Goal: Task Accomplishment & Management: Manage account settings

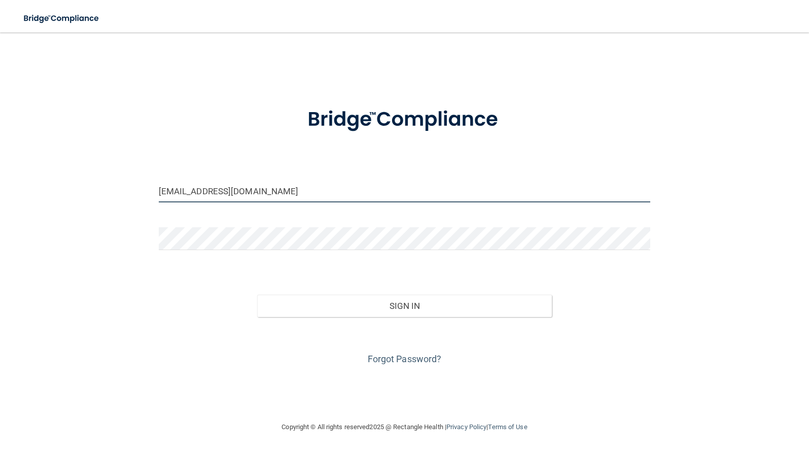
drag, startPoint x: 234, startPoint y: 195, endPoint x: 40, endPoint y: 177, distance: 194.9
click at [40, 177] on div "[EMAIL_ADDRESS][DOMAIN_NAME] Invalid email/password. You don't have permission …" at bounding box center [404, 227] width 768 height 368
type input "m"
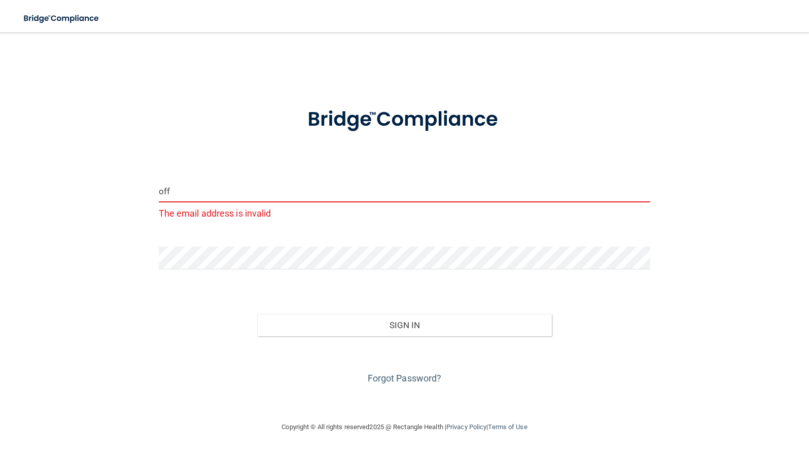
type input "[EMAIL_ADDRESS][DOMAIN_NAME]"
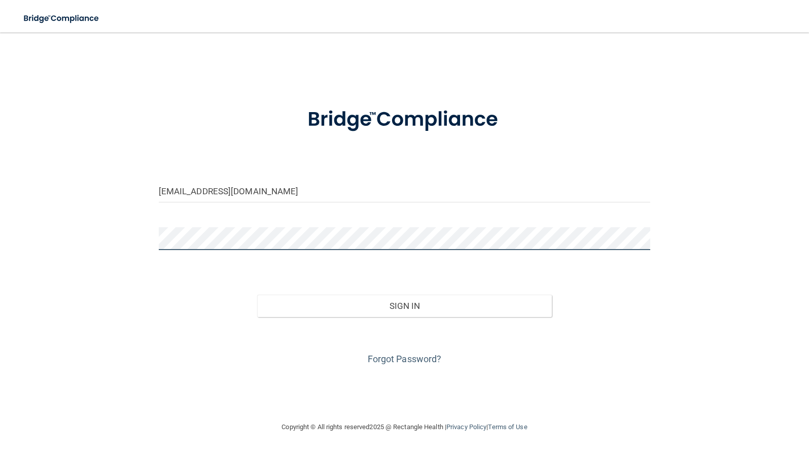
click at [96, 240] on div "[EMAIL_ADDRESS][DOMAIN_NAME] Invalid email/password. You don't have permission …" at bounding box center [404, 227] width 768 height 368
click at [257, 295] on button "Sign In" at bounding box center [404, 306] width 295 height 22
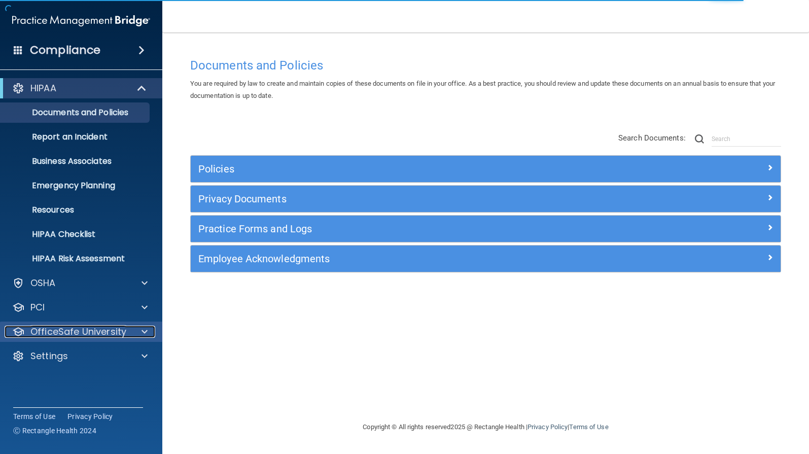
click at [69, 333] on p "OfficeSafe University" at bounding box center [78, 331] width 96 height 12
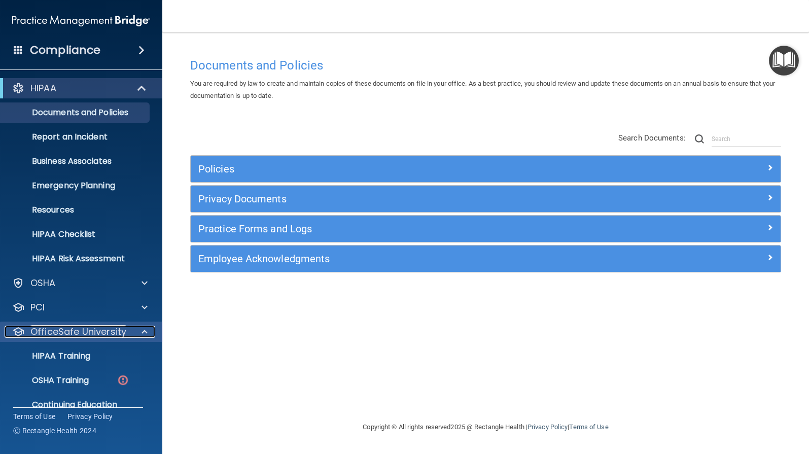
scroll to position [40, 0]
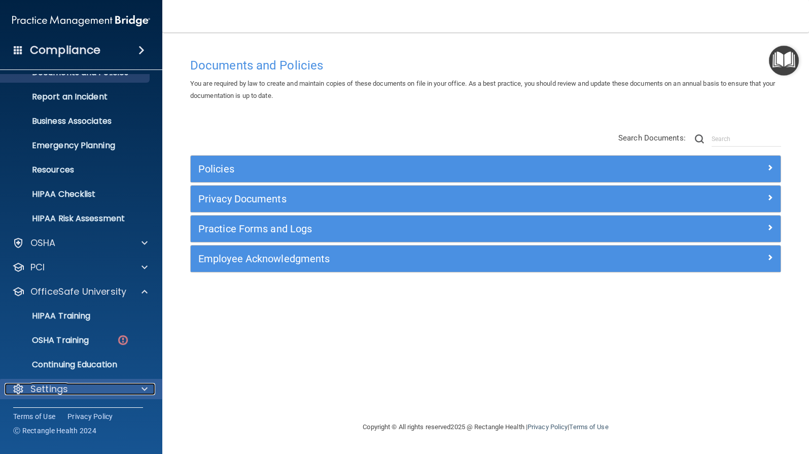
click at [65, 388] on p "Settings" at bounding box center [49, 389] width 38 height 12
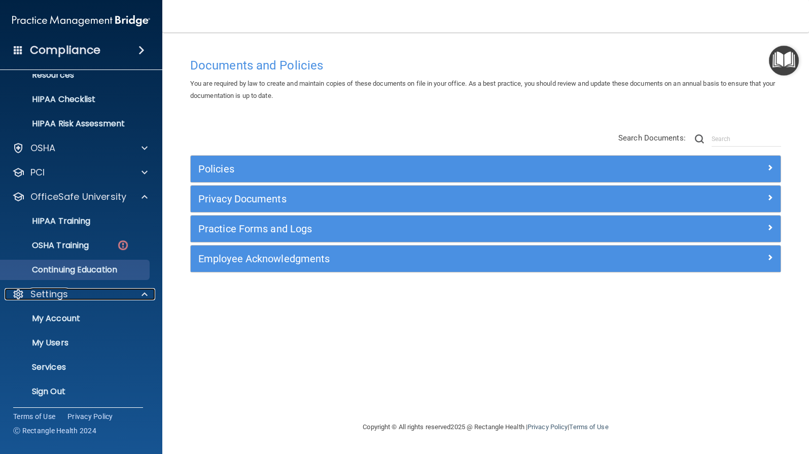
scroll to position [137, 0]
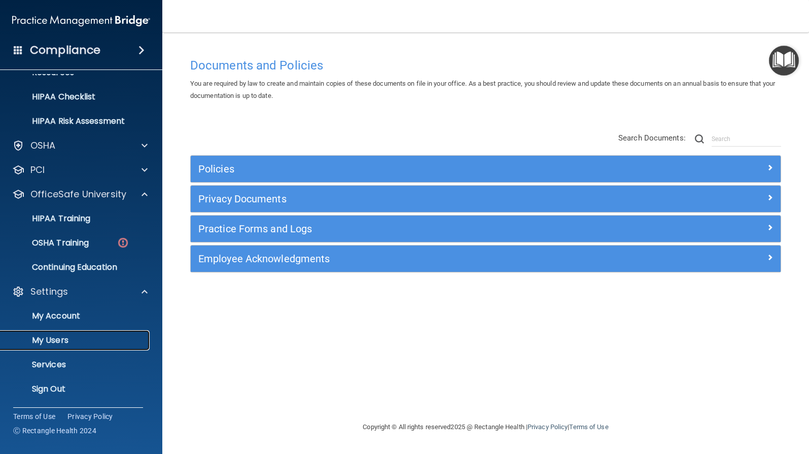
click at [62, 342] on p "My Users" at bounding box center [76, 340] width 138 height 10
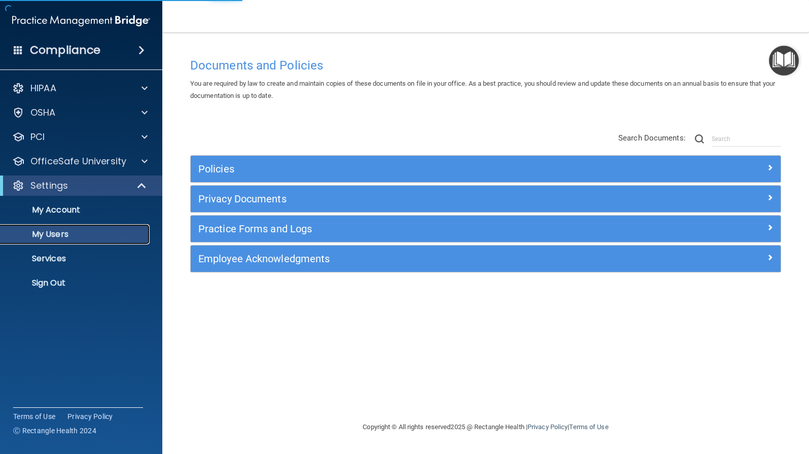
select select "20"
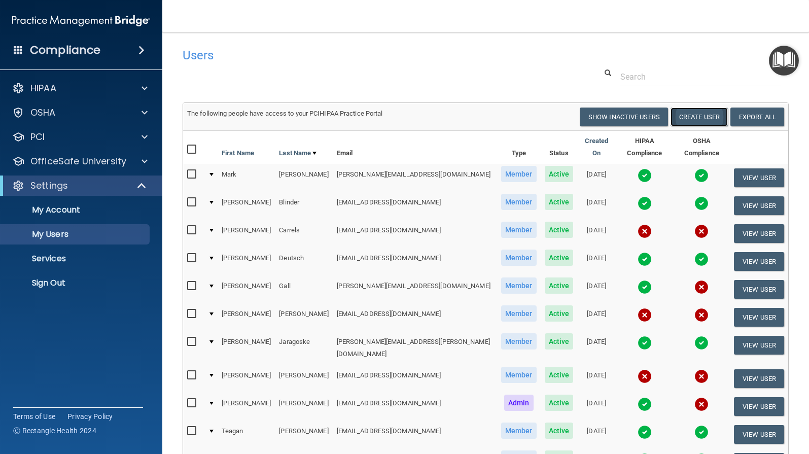
click at [686, 119] on button "Create User" at bounding box center [698, 116] width 57 height 19
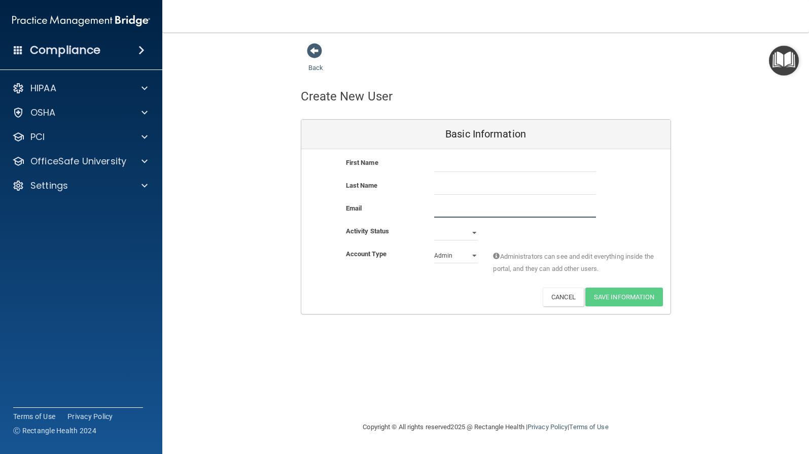
click at [445, 209] on input "email" at bounding box center [515, 209] width 162 height 15
type input "[EMAIL_ADDRESS][DOMAIN_NAME]"
click at [443, 234] on select "Active Inactive" at bounding box center [456, 234] width 44 height 15
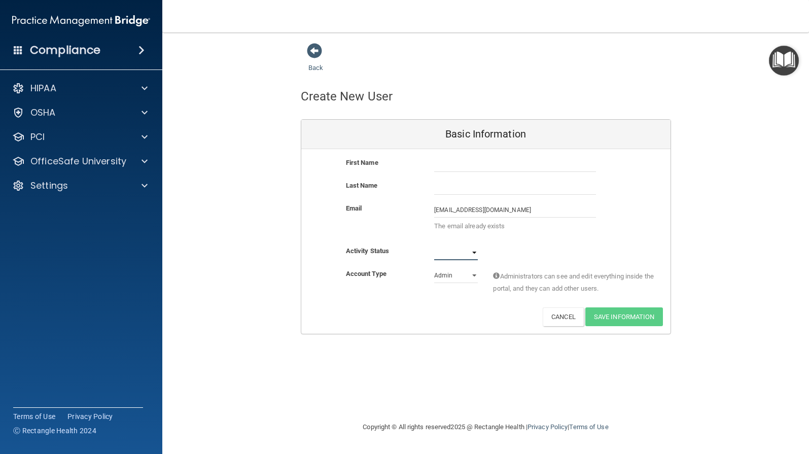
select select "active"
click at [434, 245] on select "Active Inactive" at bounding box center [456, 252] width 44 height 15
click at [465, 276] on select "Admin Member" at bounding box center [456, 275] width 44 height 15
select select "practice_member"
click at [434, 268] on select "Admin Member" at bounding box center [456, 275] width 44 height 15
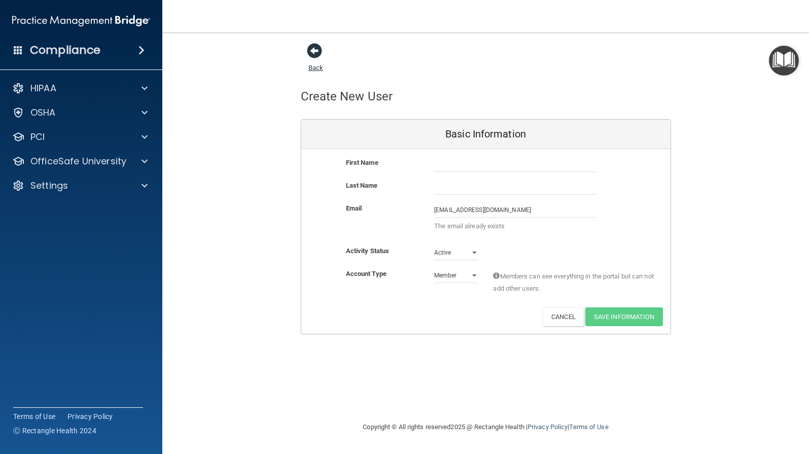
click at [312, 48] on span at bounding box center [314, 50] width 15 height 15
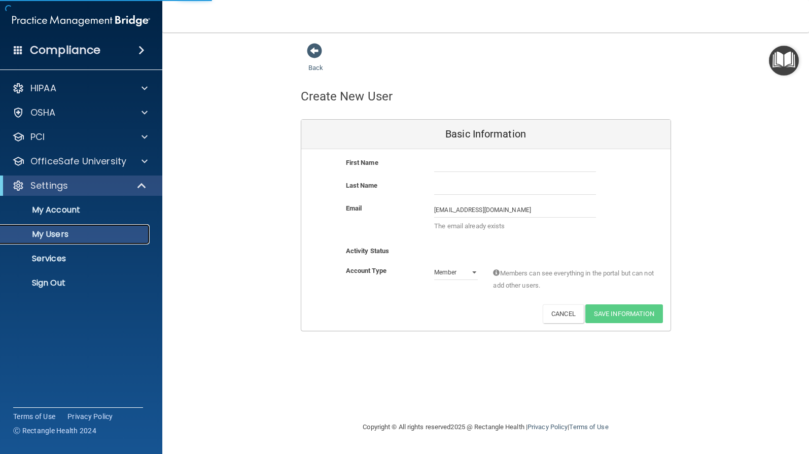
click at [48, 233] on p "My Users" at bounding box center [76, 234] width 138 height 10
select select "20"
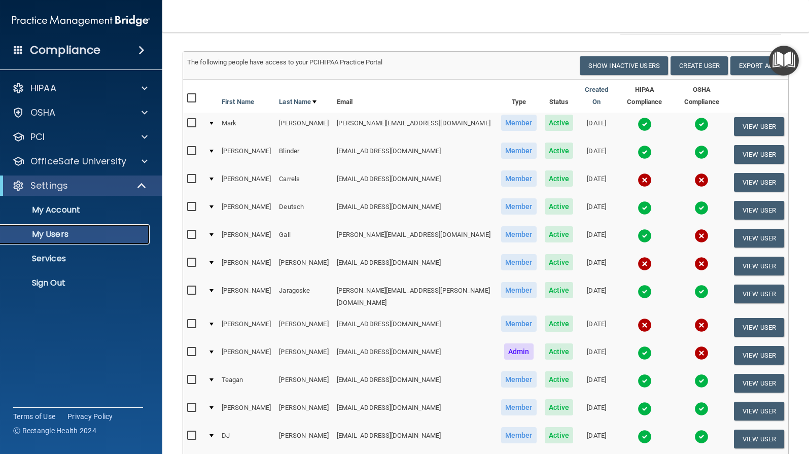
scroll to position [51, 0]
click at [785, 60] on img "Open Resource Center" at bounding box center [783, 61] width 30 height 30
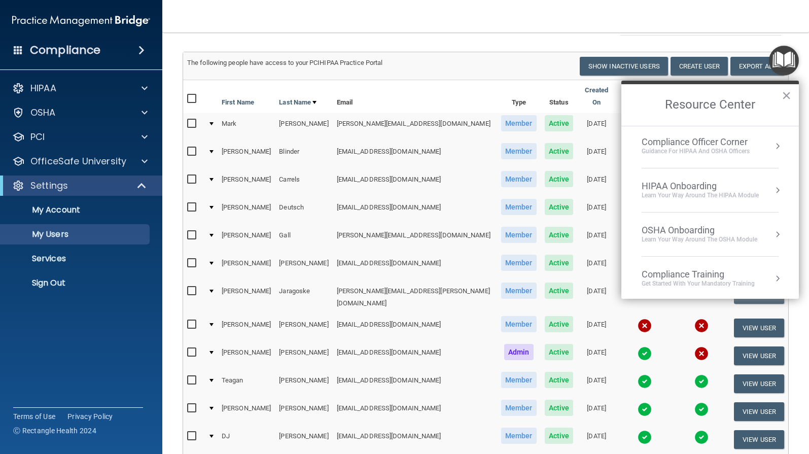
scroll to position [0, 0]
click at [591, 64] on button "Show Inactive Users" at bounding box center [623, 66] width 88 height 19
click at [784, 94] on button "×" at bounding box center [786, 95] width 10 height 16
select select "20"
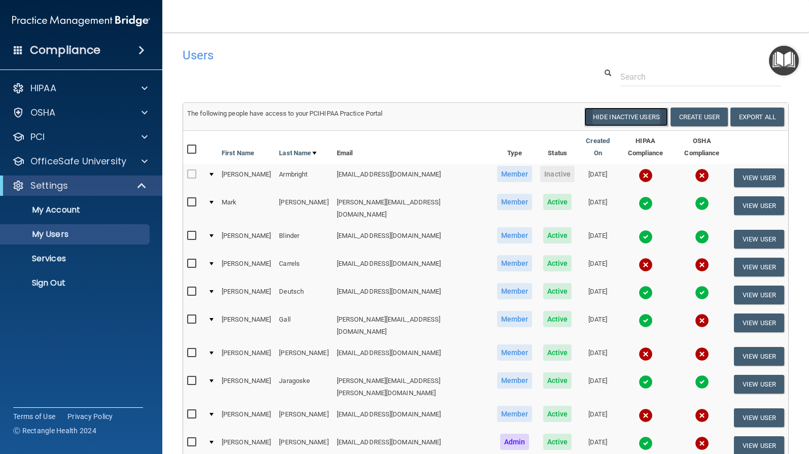
click at [608, 113] on button "Hide Inactive Users" at bounding box center [626, 116] width 84 height 19
select select "20"
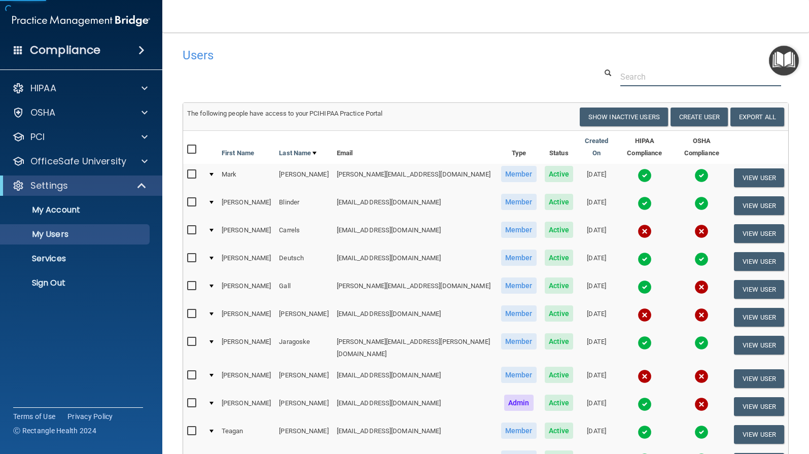
click at [620, 77] on input "text" at bounding box center [700, 76] width 161 height 19
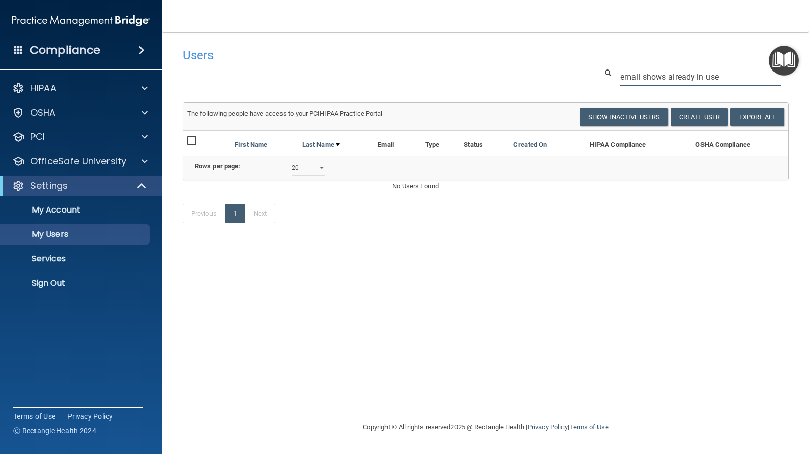
type input "email shows already in use"
click at [144, 51] on span at bounding box center [141, 50] width 6 height 12
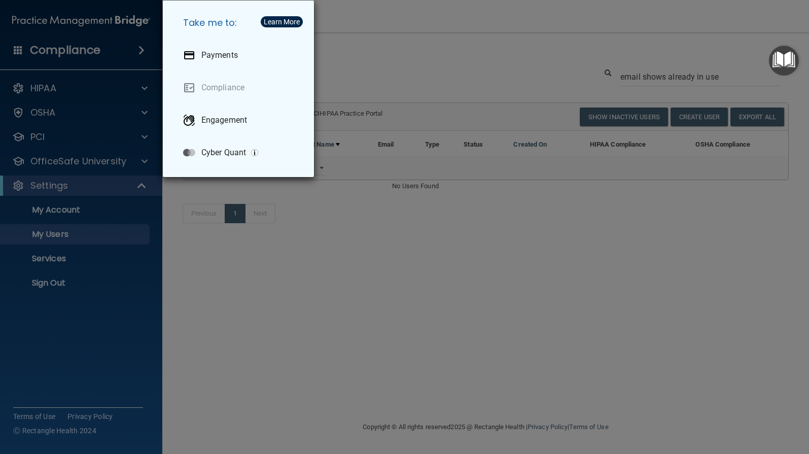
click at [375, 48] on div "Take me to: Payments Compliance Engagement Cyber Quant" at bounding box center [404, 227] width 809 height 454
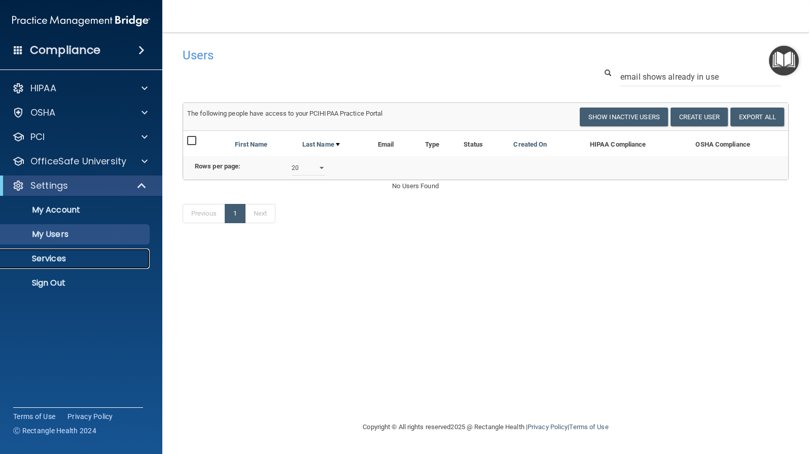
click at [49, 261] on p "Services" at bounding box center [76, 258] width 138 height 10
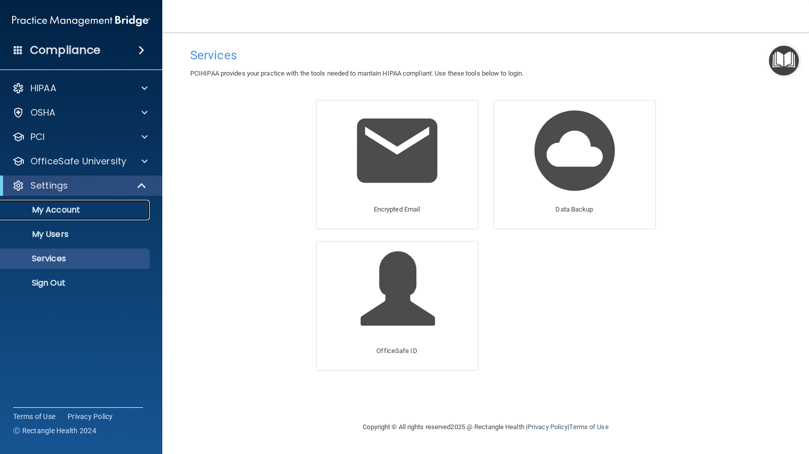
click at [65, 210] on p "My Account" at bounding box center [76, 210] width 138 height 10
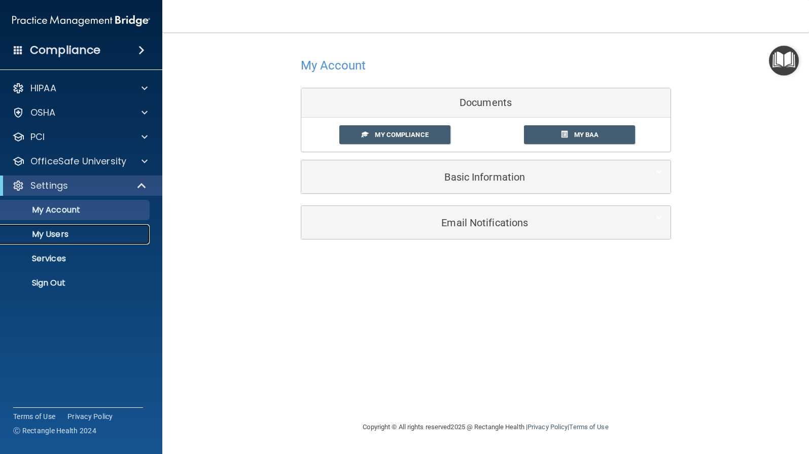
click at [50, 235] on p "My Users" at bounding box center [76, 234] width 138 height 10
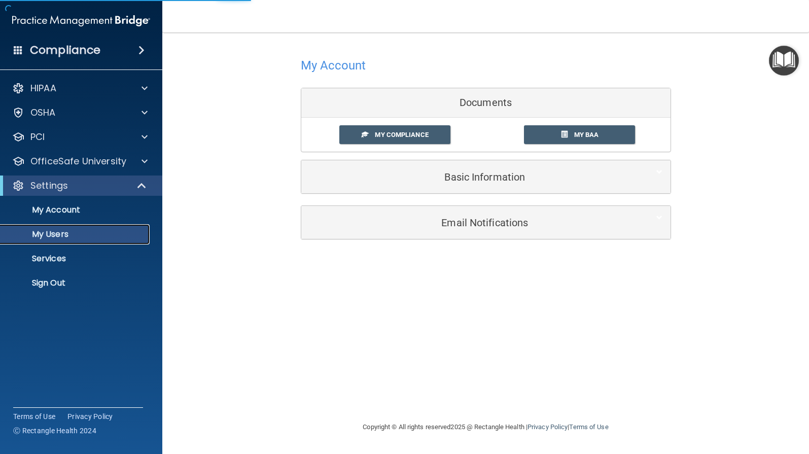
select select "20"
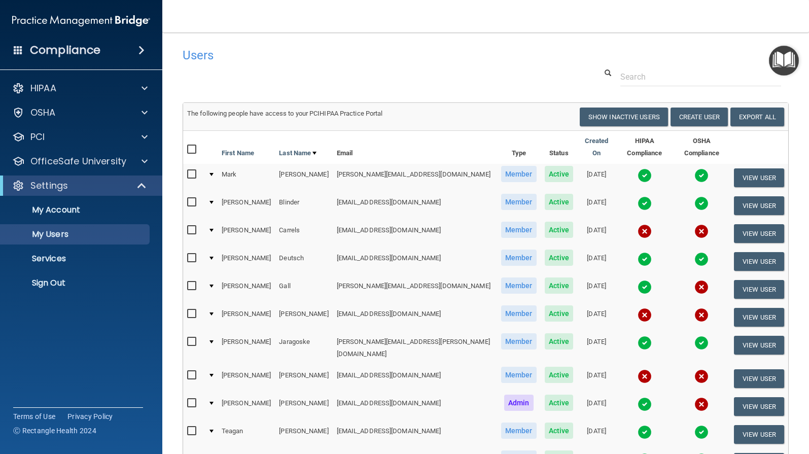
click at [783, 60] on img "Open Resource Center" at bounding box center [783, 61] width 30 height 30
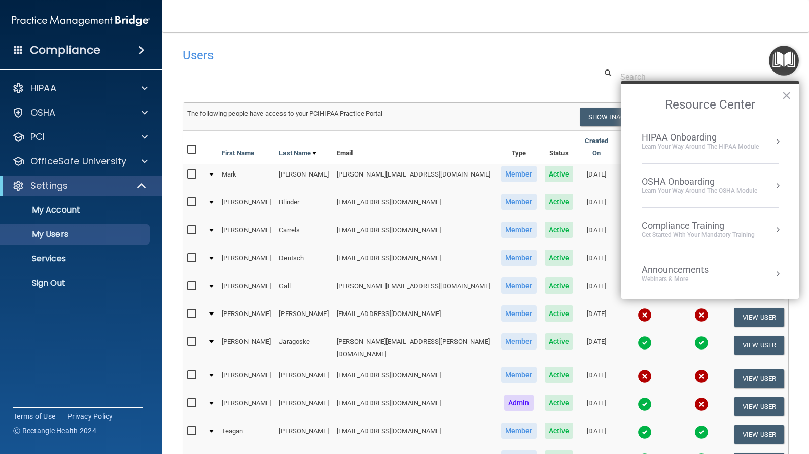
scroll to position [145, 0]
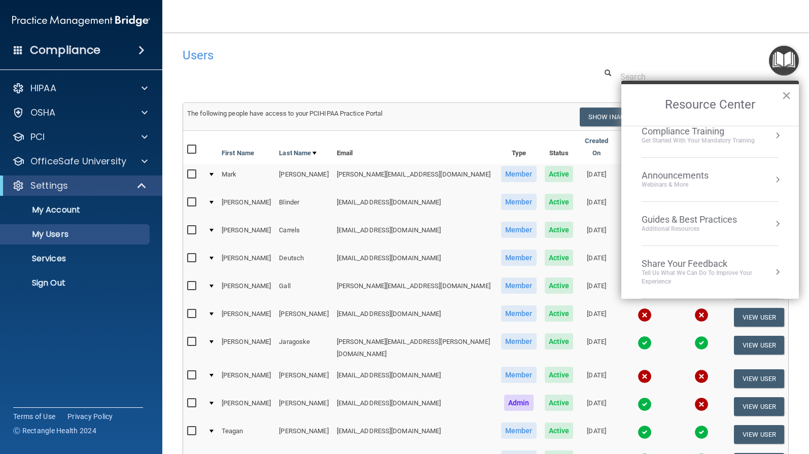
click at [783, 95] on button "×" at bounding box center [786, 95] width 10 height 16
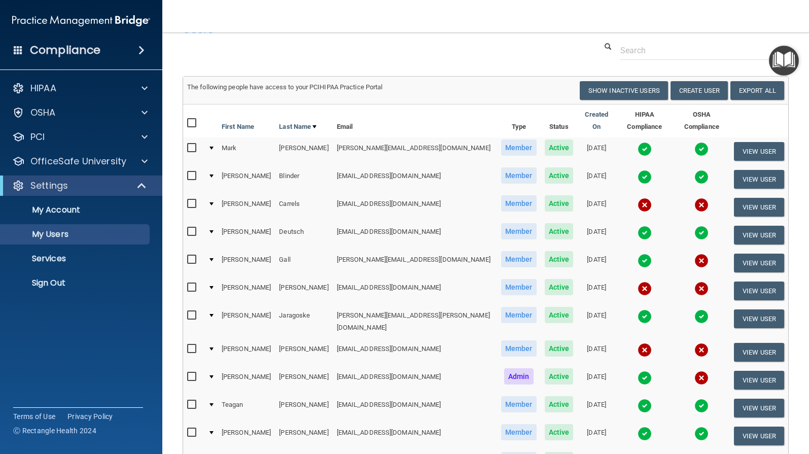
scroll to position [51, 0]
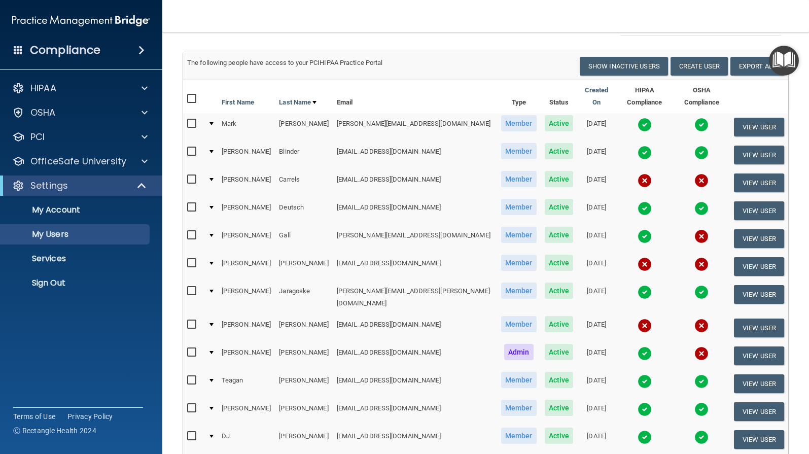
click at [192, 320] on input "checkbox" at bounding box center [193, 324] width 12 height 8
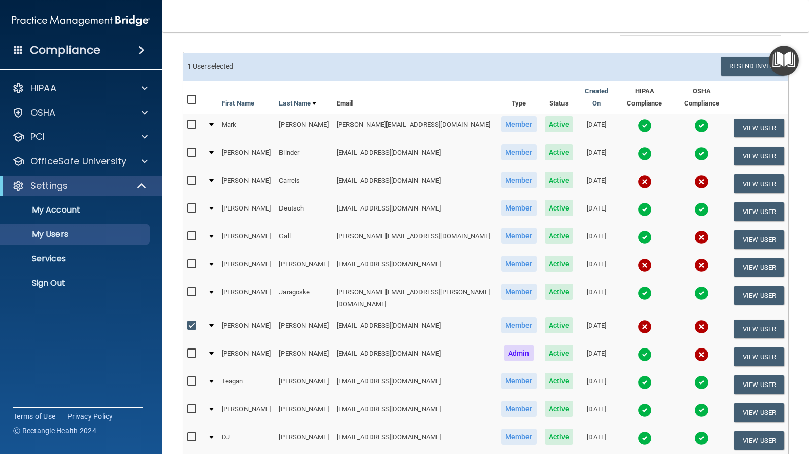
click at [192, 321] on input "checkbox" at bounding box center [193, 325] width 12 height 8
checkbox input "false"
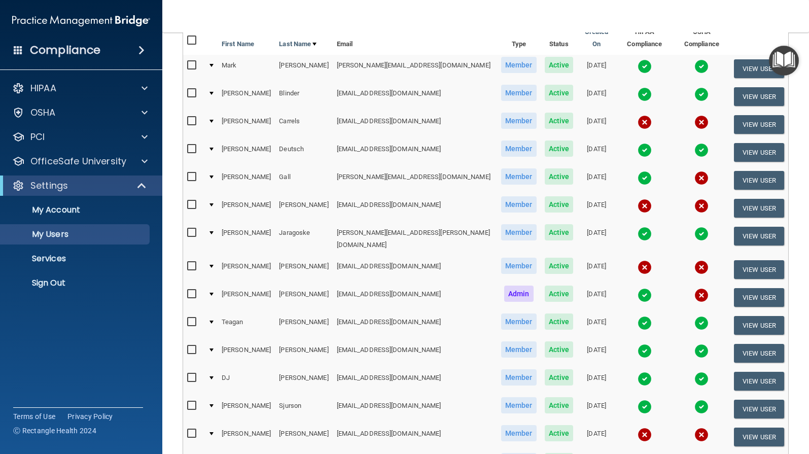
scroll to position [152, 0]
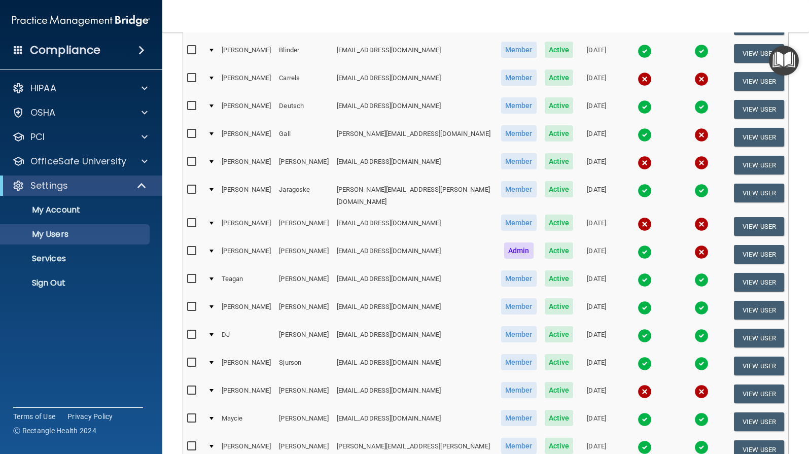
click at [191, 386] on input "checkbox" at bounding box center [193, 390] width 12 height 8
checkbox input "true"
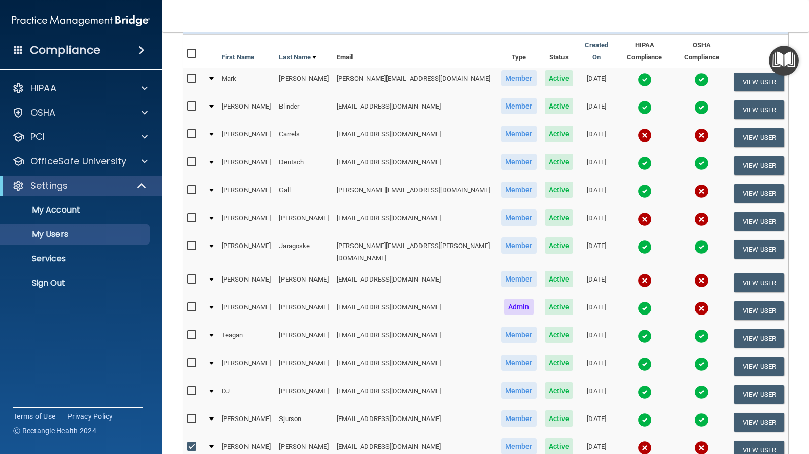
scroll to position [1, 0]
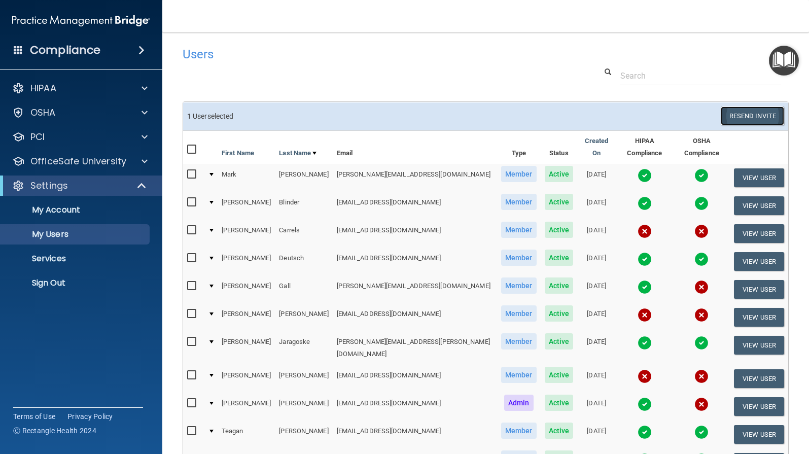
click at [739, 116] on button "Resend Invite" at bounding box center [751, 115] width 63 height 19
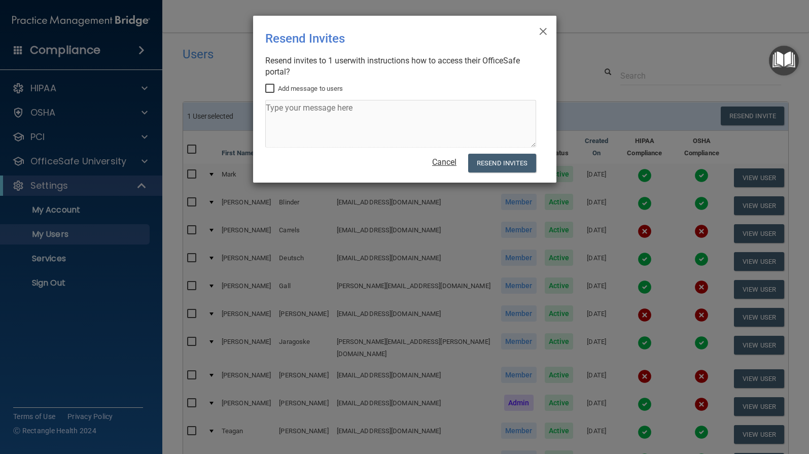
click at [448, 160] on link "Cancel" at bounding box center [444, 162] width 24 height 10
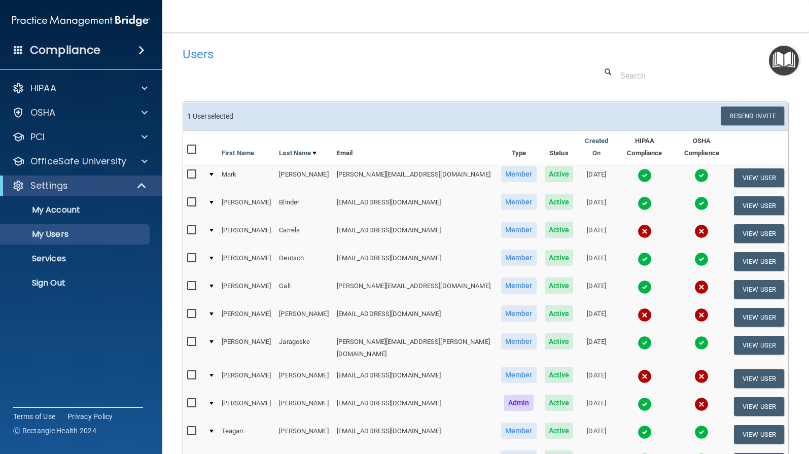
click at [194, 226] on input "checkbox" at bounding box center [193, 230] width 12 height 8
checkbox input "true"
click at [191, 310] on input "checkbox" at bounding box center [193, 314] width 12 height 8
checkbox input "true"
click at [189, 282] on input "checkbox" at bounding box center [193, 286] width 12 height 8
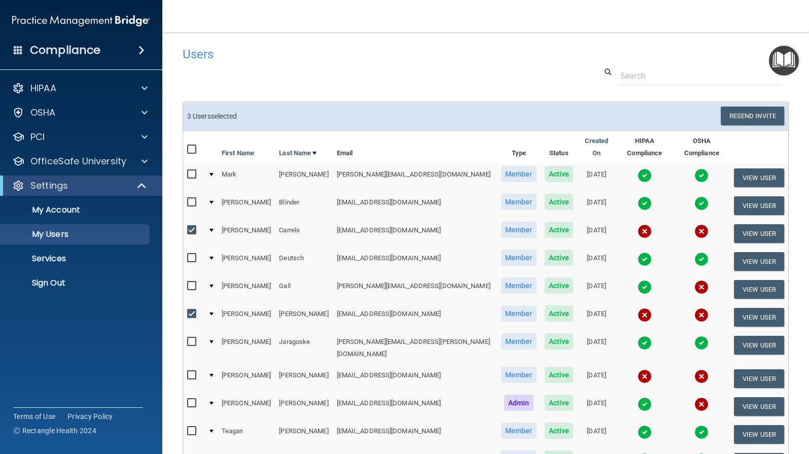
checkbox input "true"
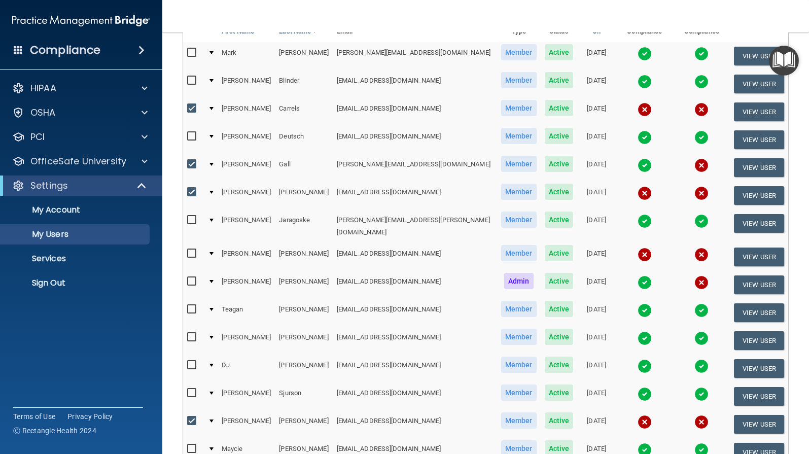
scroll to position [204, 0]
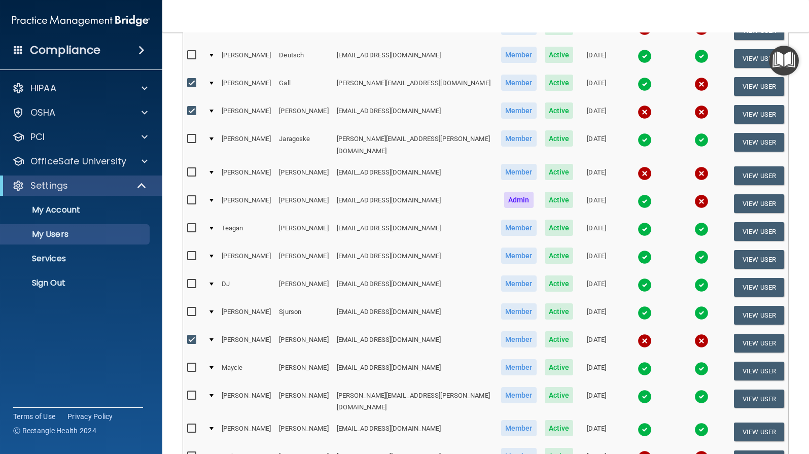
click at [194, 452] on input "checkbox" at bounding box center [193, 456] width 12 height 8
checkbox input "true"
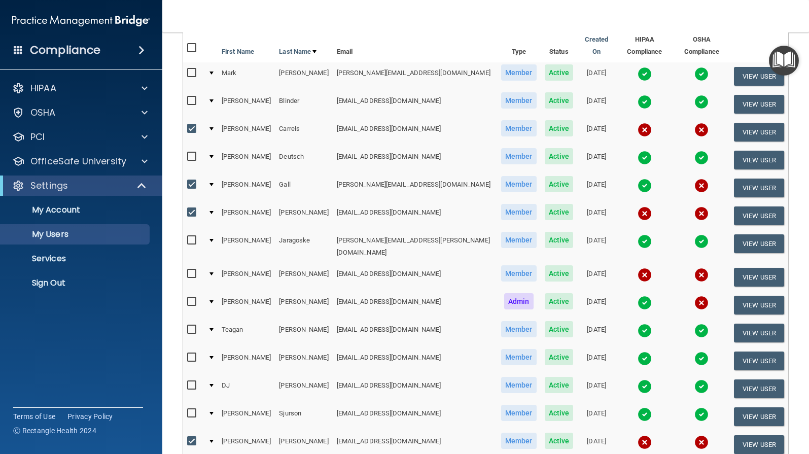
scroll to position [1, 0]
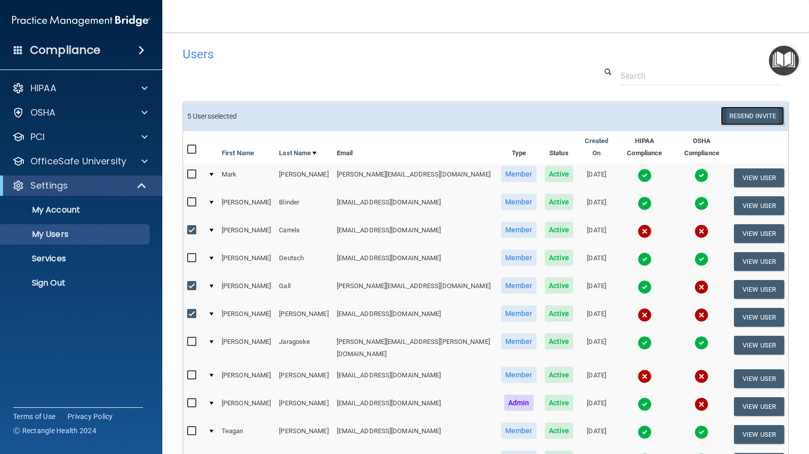
click at [731, 114] on button "Resend Invite" at bounding box center [751, 115] width 63 height 19
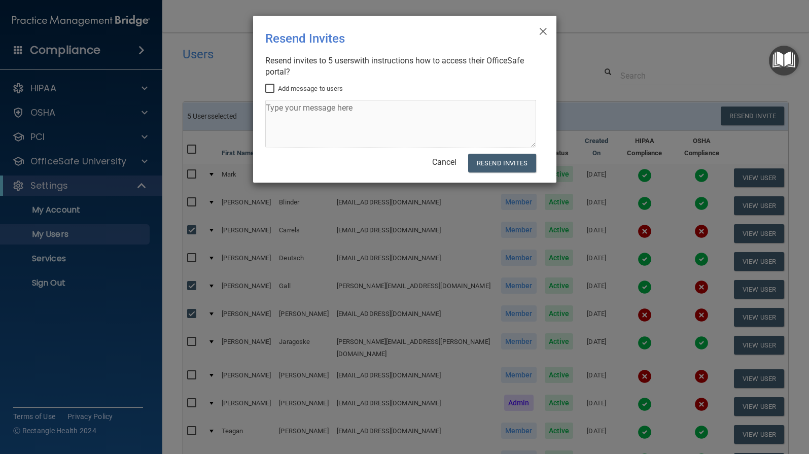
click at [272, 86] on input "Add message to users" at bounding box center [271, 89] width 12 height 8
checkbox input "true"
click at [271, 112] on textarea at bounding box center [400, 124] width 271 height 48
click at [310, 107] on textarea "Please log on to Office Safe to complete the HIPAA & OSHA compliance training -…" at bounding box center [400, 124] width 271 height 48
type textarea "Please log in to Office Safe to complete the HIPAA & OSHA compliance training -…"
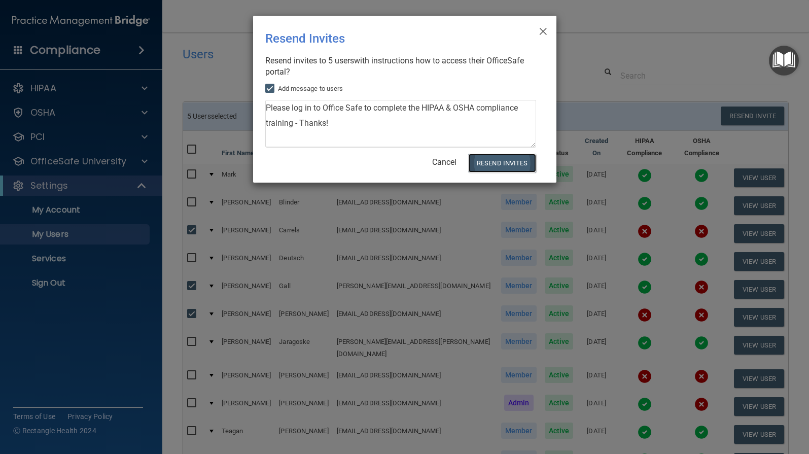
click at [486, 158] on button "Resend Invites" at bounding box center [501, 163] width 67 height 19
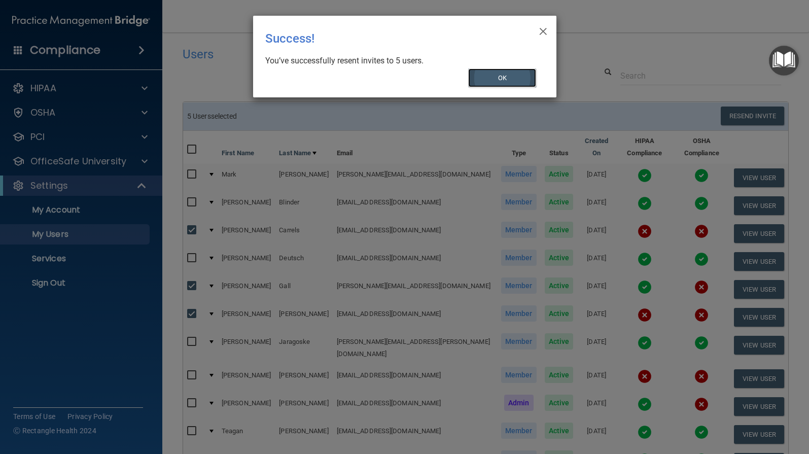
click at [491, 78] on button "OK" at bounding box center [502, 77] width 68 height 19
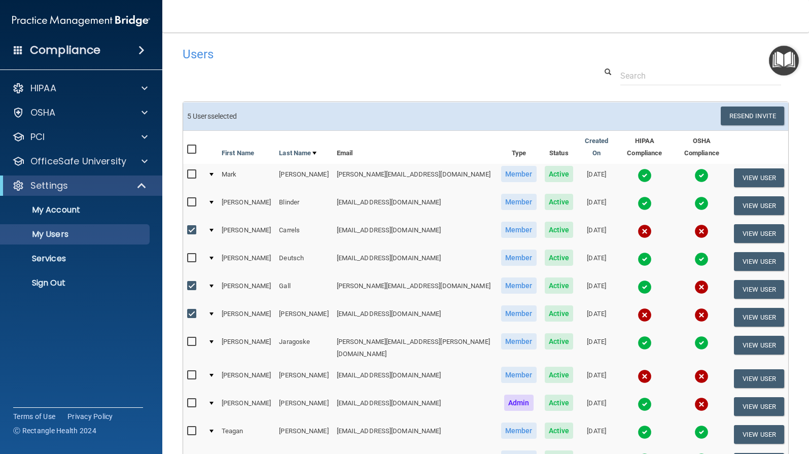
scroll to position [0, 0]
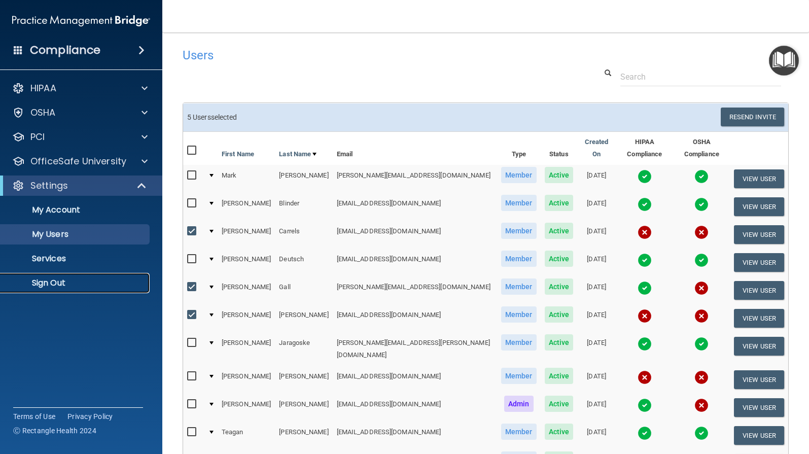
click at [58, 284] on p "Sign Out" at bounding box center [76, 283] width 138 height 10
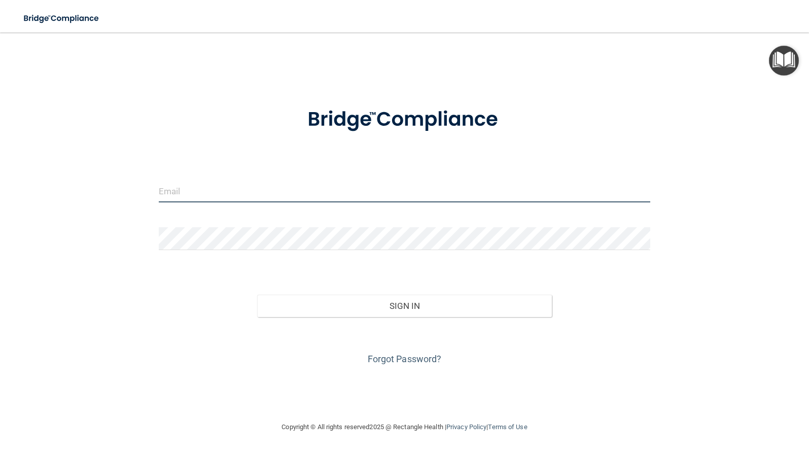
type input "[EMAIL_ADDRESS][DOMAIN_NAME]"
